Goal: Check status: Check status

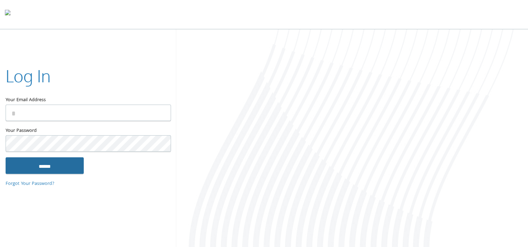
type input "**********"
click at [47, 167] on input "******" at bounding box center [45, 165] width 78 height 17
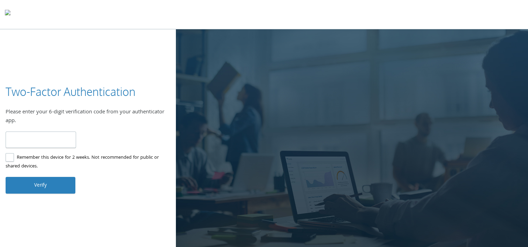
click at [52, 147] on input "number" at bounding box center [41, 140] width 70 height 16
type input "******"
